Goal: Task Accomplishment & Management: Use online tool/utility

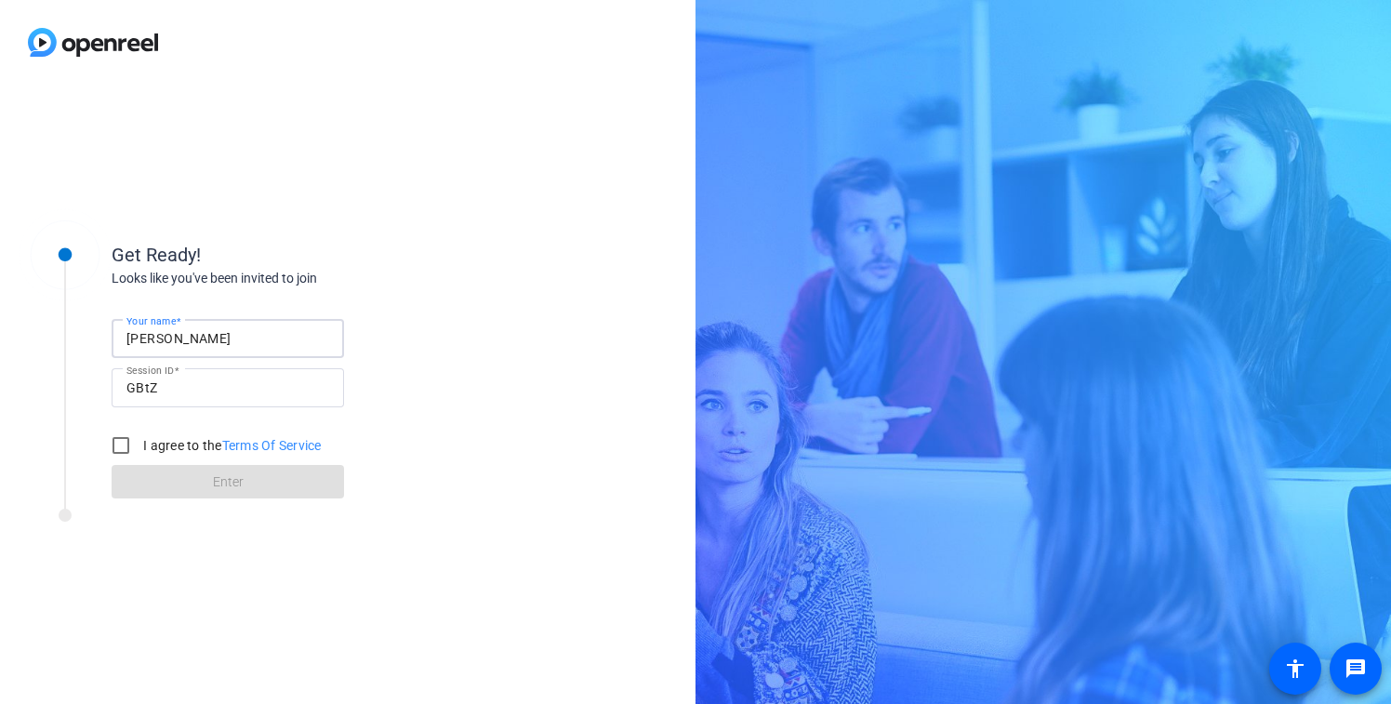
drag, startPoint x: 230, startPoint y: 335, endPoint x: 77, endPoint y: 324, distance: 152.9
click at [77, 324] on div "Get Ready! Looks like you've been invited to join Your name Marko Self Session …" at bounding box center [251, 358] width 465 height 301
type input "Matt Cammack"
click at [112, 448] on input "I agree to the Terms Of Service" at bounding box center [120, 445] width 37 height 37
checkbox input "true"
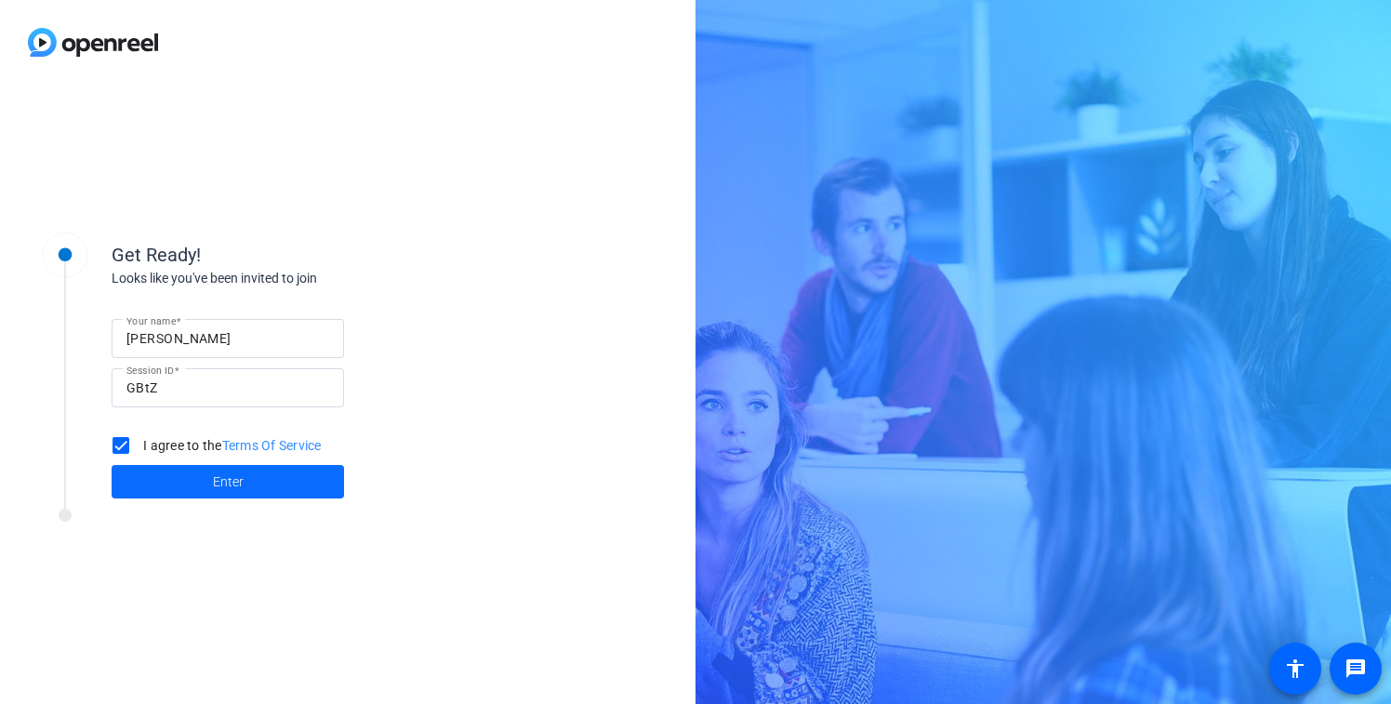
click at [243, 477] on span at bounding box center [228, 481] width 232 height 45
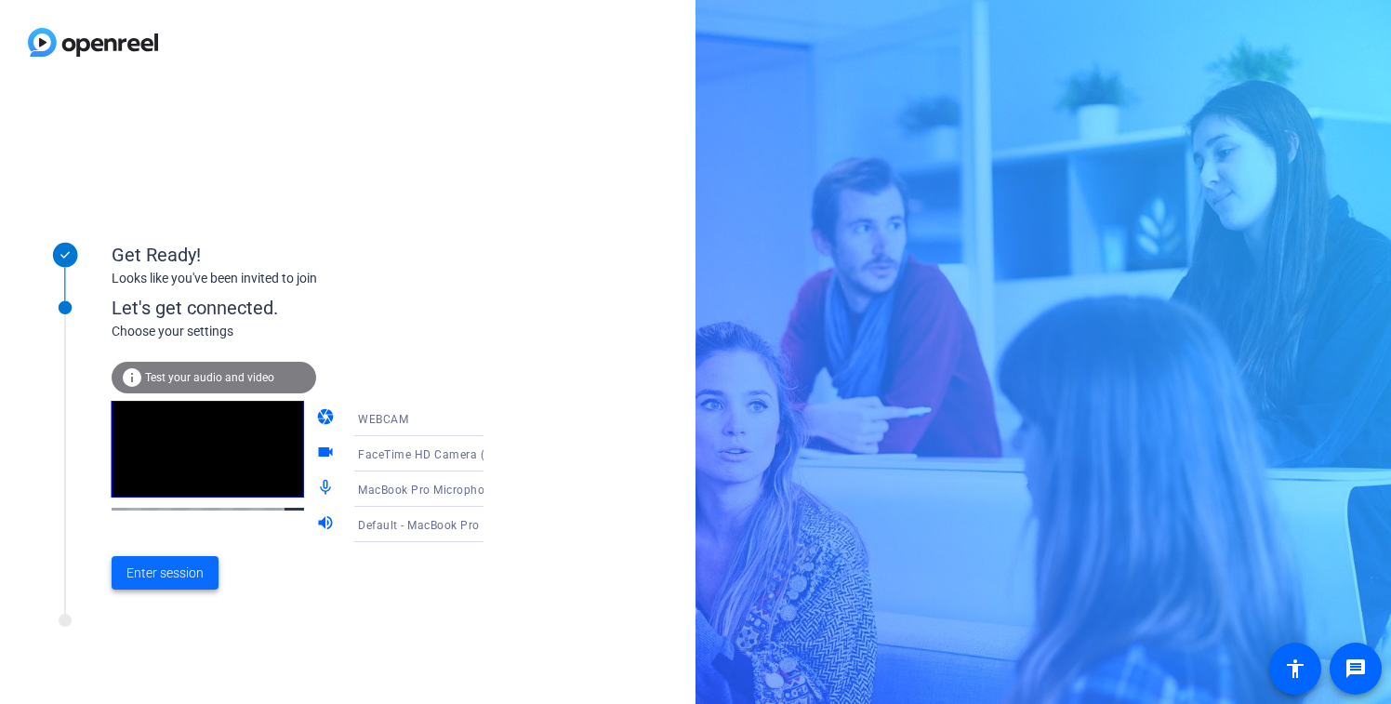
click at [192, 579] on span "Enter session" at bounding box center [164, 573] width 77 height 20
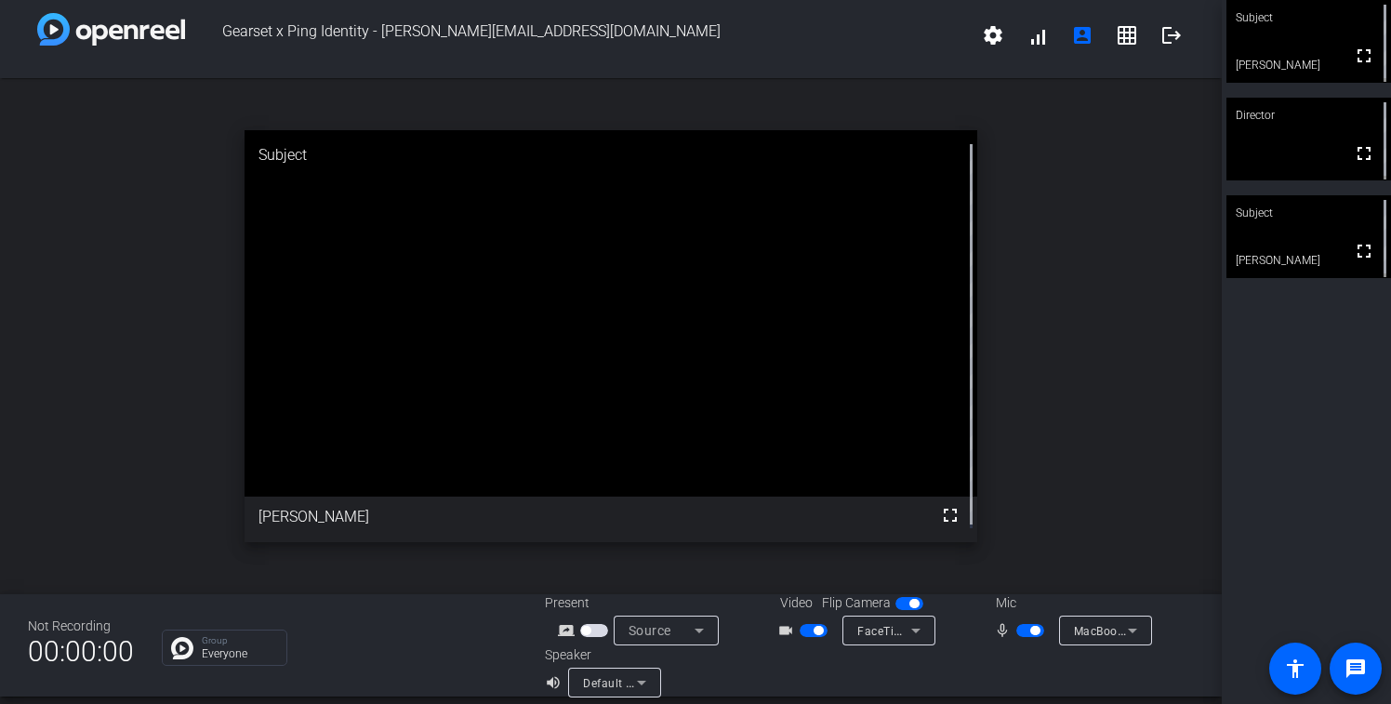
scroll to position [21, 0]
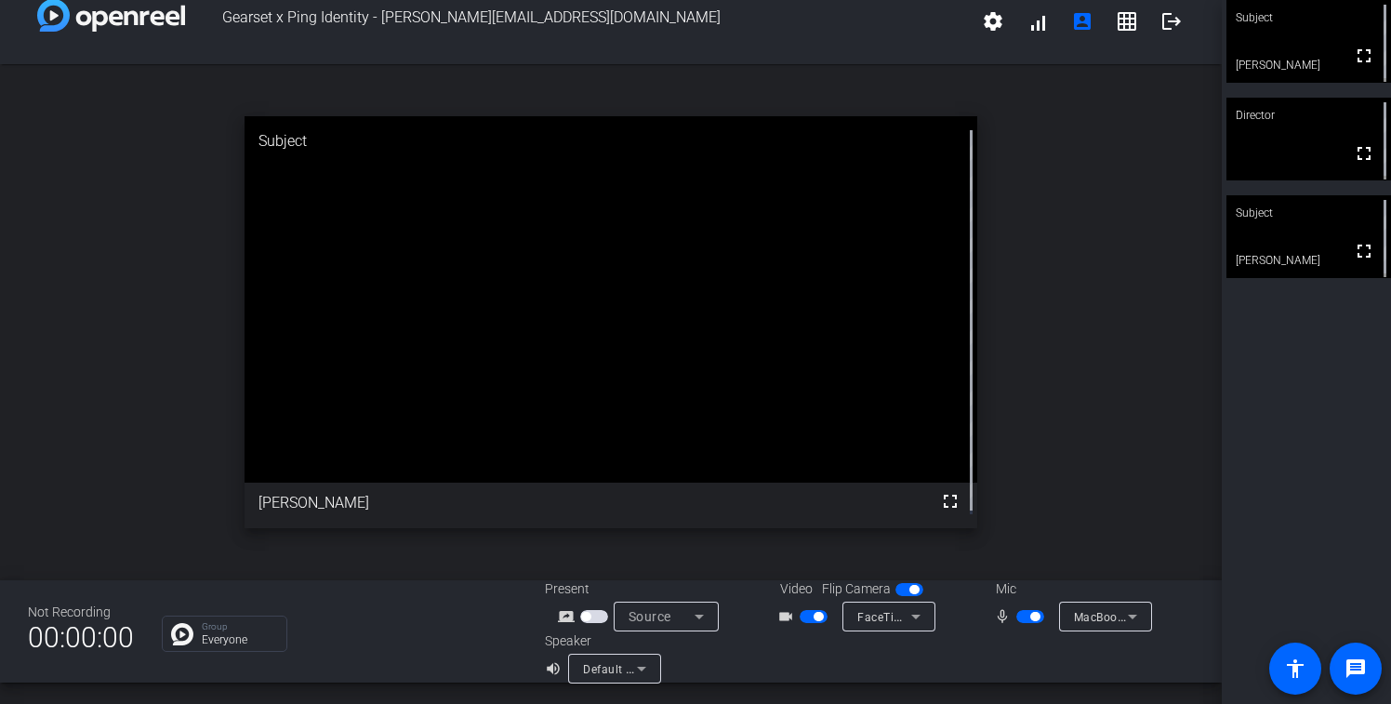
click at [1072, 668] on div at bounding box center [1031, 657] width 325 height 52
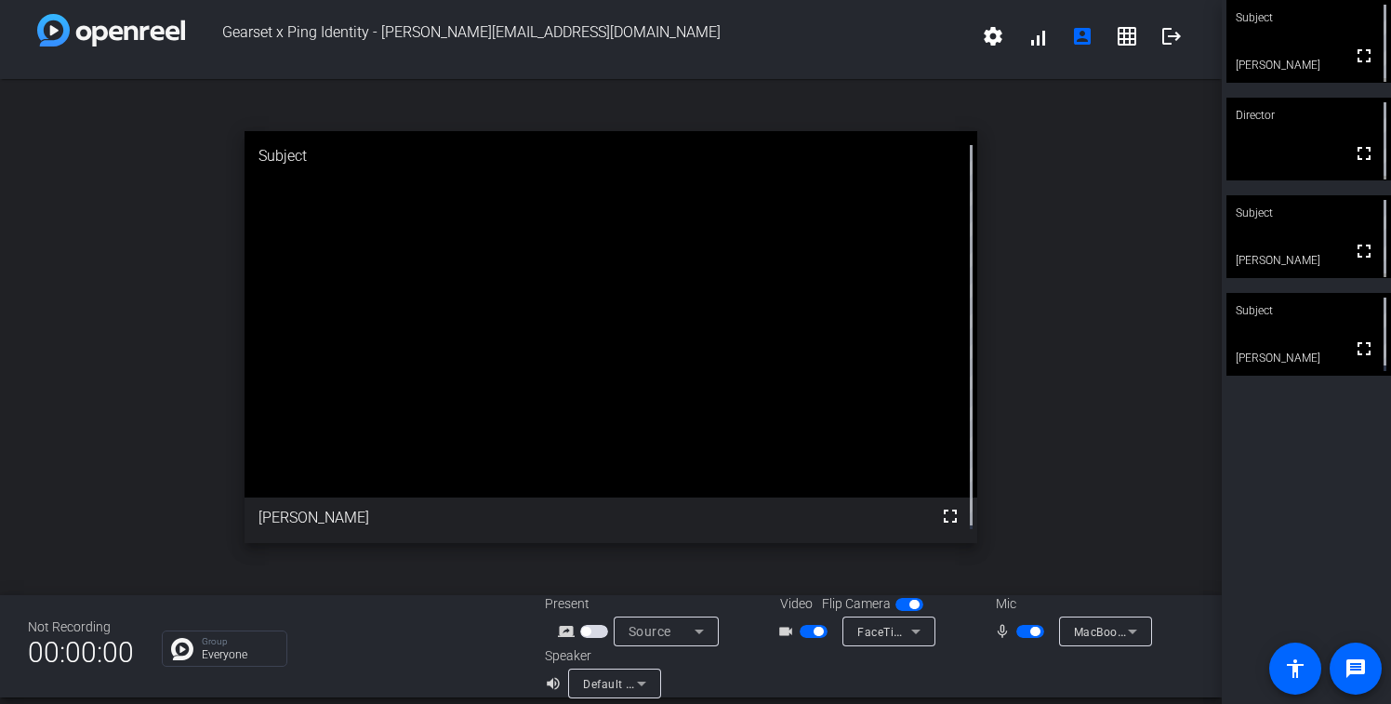
scroll to position [0, 0]
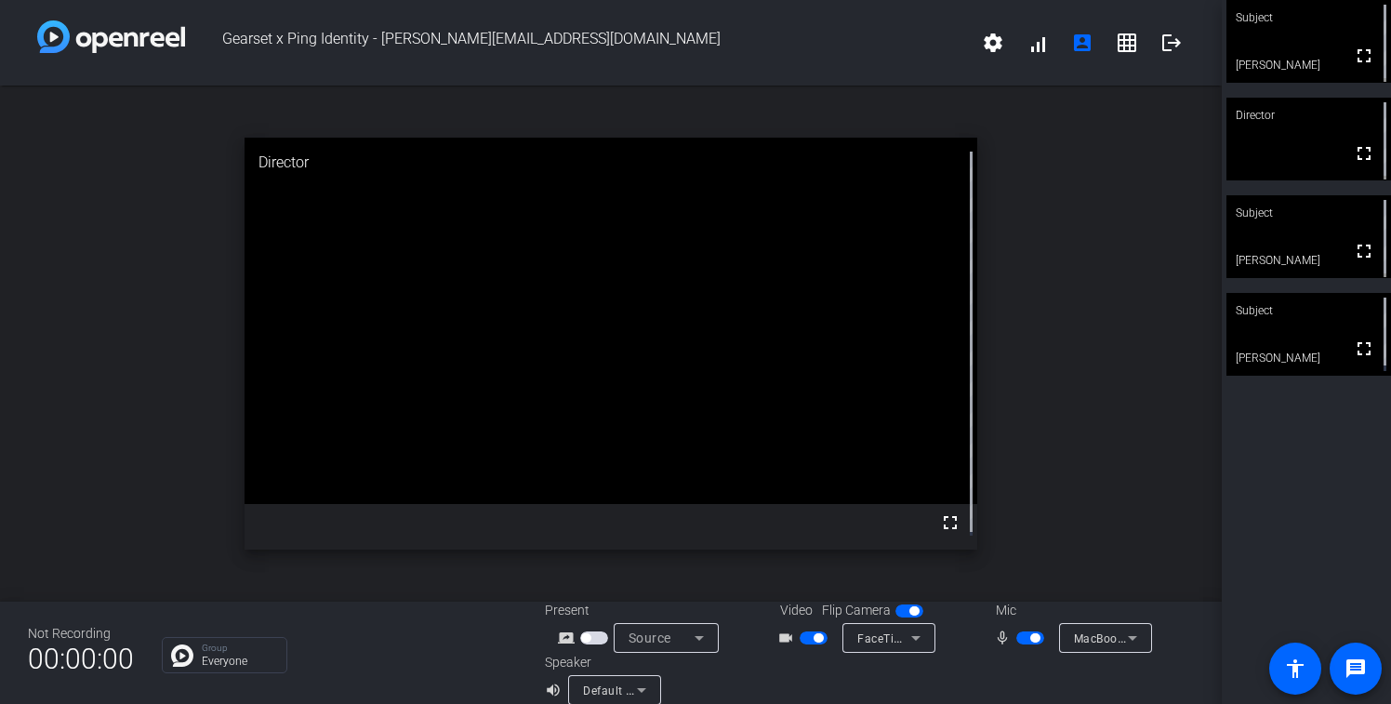
click at [404, 658] on div "Group Everyone" at bounding box center [339, 655] width 355 height 36
click at [403, 667] on div "Group Everyone" at bounding box center [339, 655] width 355 height 36
click at [987, 37] on mat-icon "settings" at bounding box center [993, 43] width 22 height 22
click at [1092, 345] on div at bounding box center [695, 352] width 1391 height 704
click at [915, 636] on icon at bounding box center [916, 638] width 22 height 22
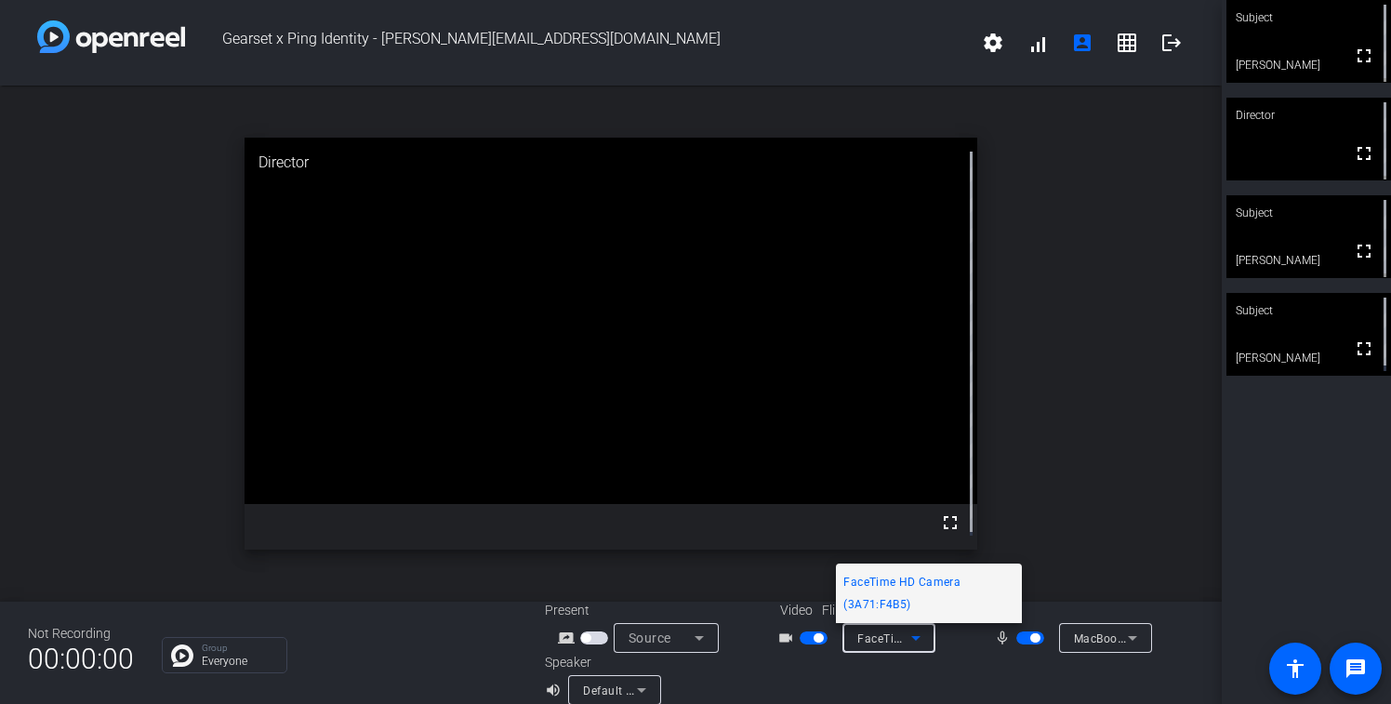
click at [939, 672] on div at bounding box center [695, 352] width 1391 height 704
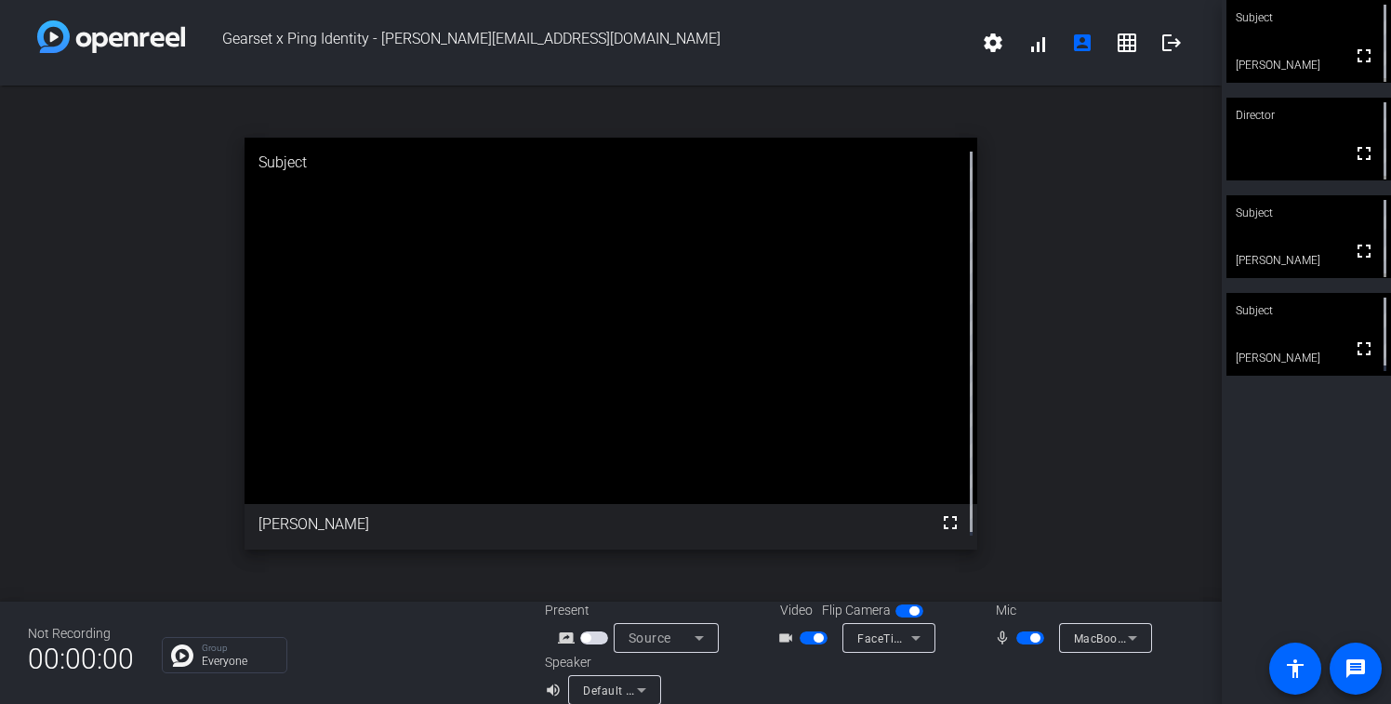
click at [424, 657] on div "Group Everyone" at bounding box center [339, 655] width 355 height 36
click at [411, 651] on div "Group Everyone" at bounding box center [339, 655] width 355 height 36
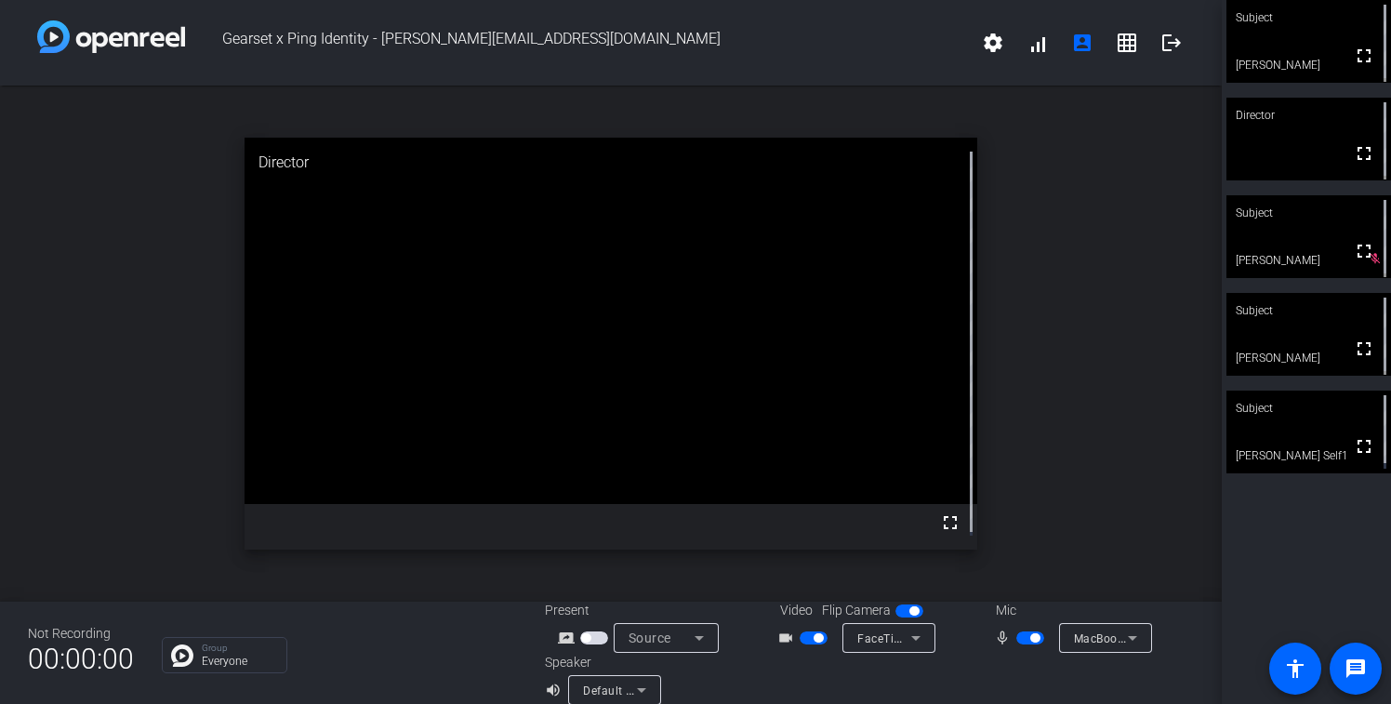
click at [956, 686] on div at bounding box center [1031, 679] width 325 height 52
click at [1344, 667] on span at bounding box center [1355, 668] width 45 height 45
click at [917, 685] on div at bounding box center [1031, 679] width 325 height 52
click at [430, 654] on div "Group Everyone" at bounding box center [339, 655] width 355 height 36
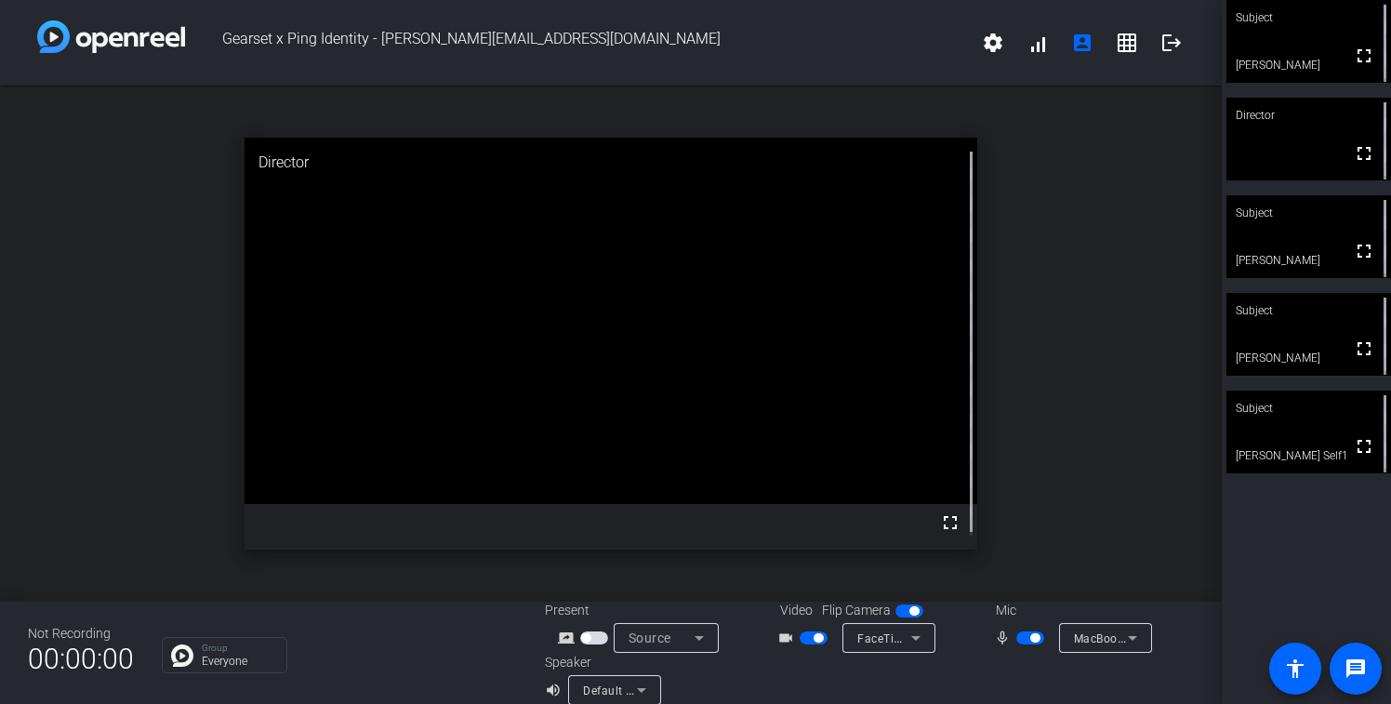
click at [974, 678] on div at bounding box center [1031, 679] width 325 height 52
click at [1161, 39] on mat-icon "logout" at bounding box center [1171, 43] width 22 height 22
